Goal: Task Accomplishment & Management: Manage account settings

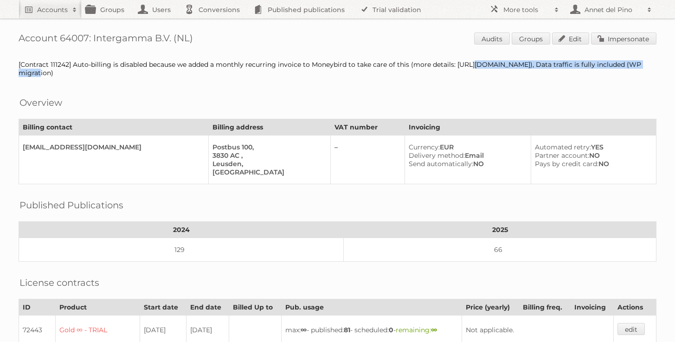
drag, startPoint x: 454, startPoint y: 64, endPoint x: 652, endPoint y: 64, distance: 198.0
click at [652, 65] on div "[Contract 111242] Auto-billing is disabled because we added a monthly recurring…" at bounding box center [338, 68] width 638 height 17
copy div "https://app.asana.com/0/16322427644831/1208883252741953/f)"
click at [638, 39] on link "Impersonate" at bounding box center [623, 38] width 65 height 12
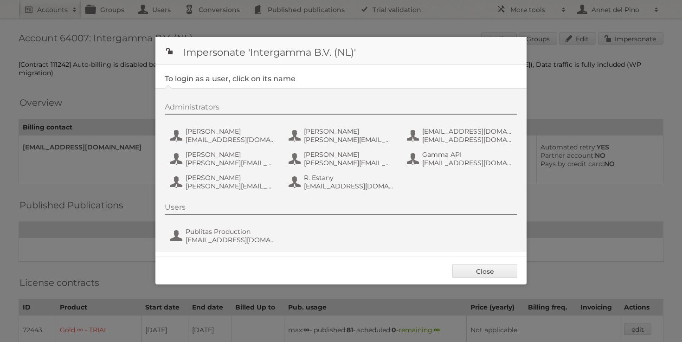
click at [494, 263] on div "Close" at bounding box center [340, 270] width 371 height 28
click at [492, 270] on link "Close" at bounding box center [484, 271] width 65 height 14
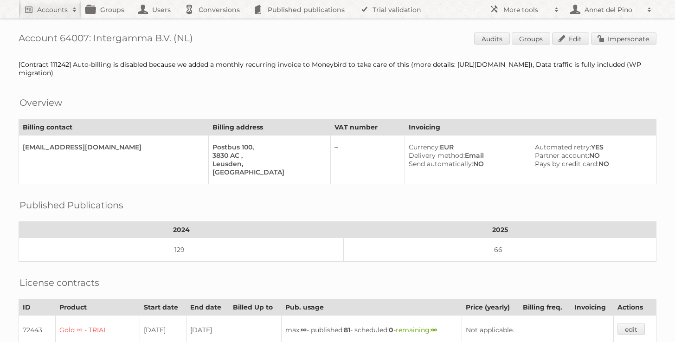
click at [628, 32] on div "Account 64007: Intergamma B.V. (NL) Audits Groups Edit Impersonate [Contract 11…" at bounding box center [337, 324] width 675 height 649
click at [628, 35] on link "Impersonate" at bounding box center [623, 38] width 65 height 12
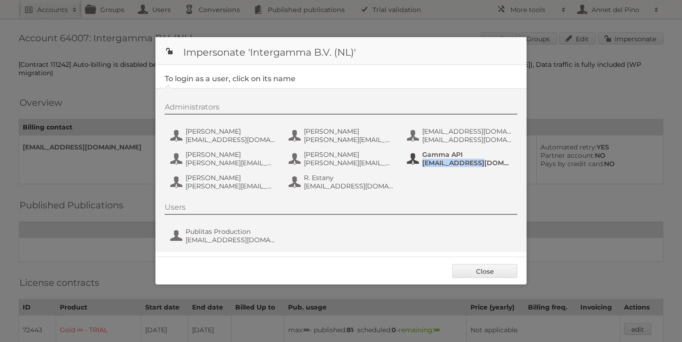
copy span "svc_publitasGNL"
